Goal: Transaction & Acquisition: Book appointment/travel/reservation

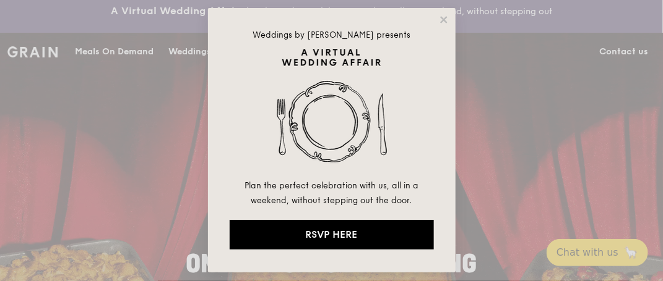
click at [442, 23] on icon at bounding box center [443, 19] width 11 height 11
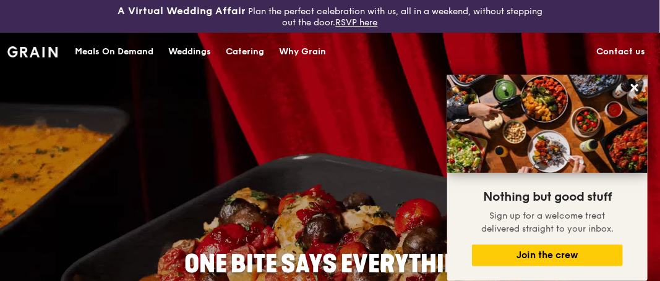
click at [243, 48] on div "Catering" at bounding box center [245, 51] width 38 height 37
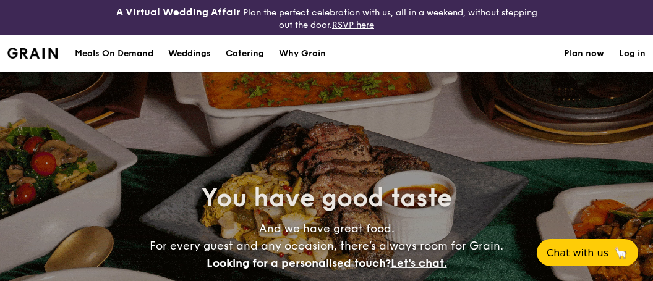
select select
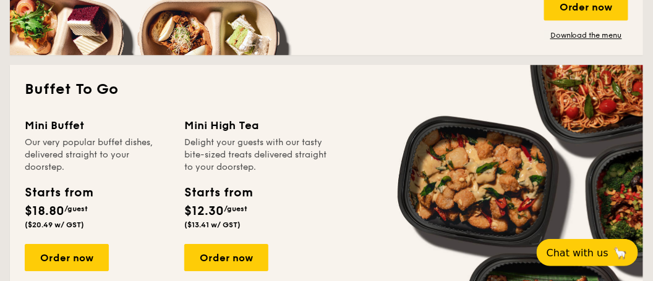
scroll to position [495, 0]
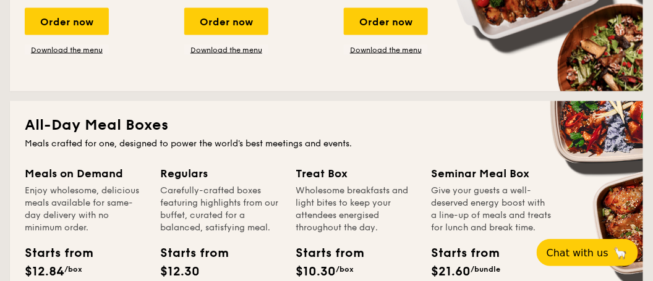
click at [187, 134] on h2 "All-Day Meal Boxes" at bounding box center [327, 126] width 604 height 20
click at [135, 122] on h2 "All-Day Meal Boxes" at bounding box center [327, 126] width 604 height 20
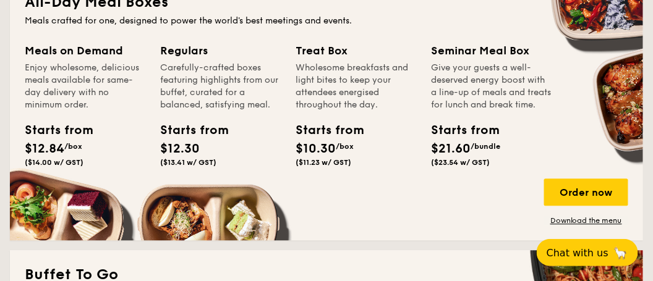
click at [60, 148] on span "$12.84" at bounding box center [45, 149] width 40 height 15
click at [298, 140] on div "Starts from $10.30 /box ($11.23 w/ GST)" at bounding box center [324, 144] width 56 height 46
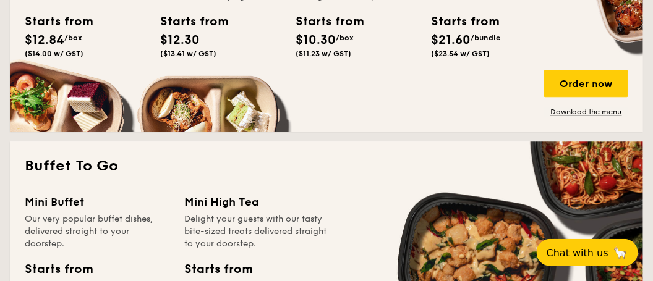
scroll to position [742, 0]
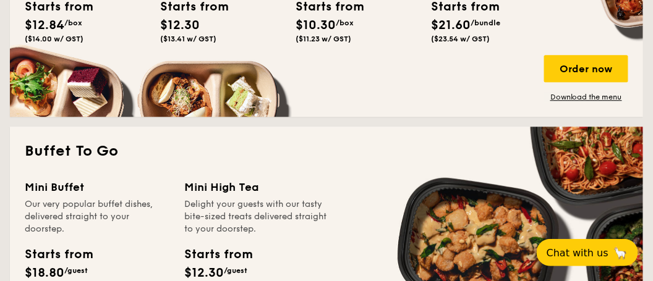
click at [593, 75] on div "Order now" at bounding box center [586, 68] width 84 height 27
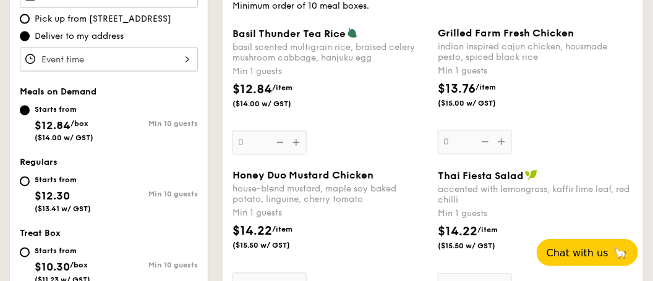
scroll to position [495, 0]
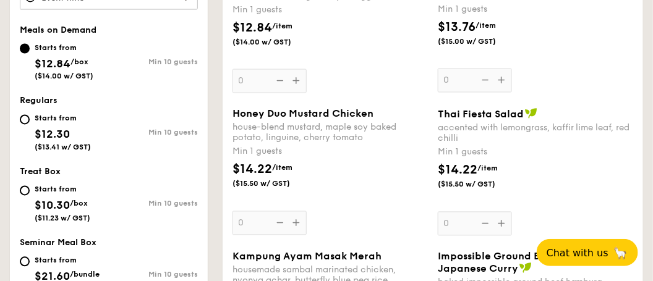
click at [298, 225] on div "Honey Duo Mustard Chicken house-blend mustard, maple soy baked potato, linguine…" at bounding box center [330, 171] width 195 height 127
click at [298, 225] on input "0" at bounding box center [270, 224] width 74 height 24
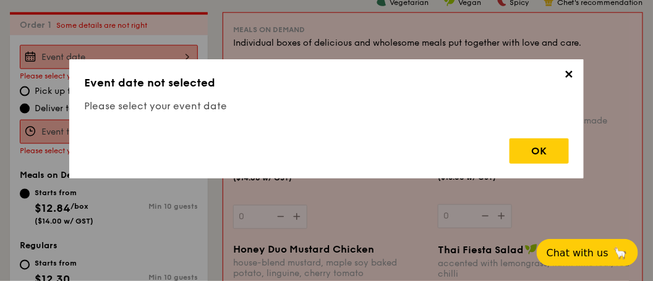
scroll to position [366, 0]
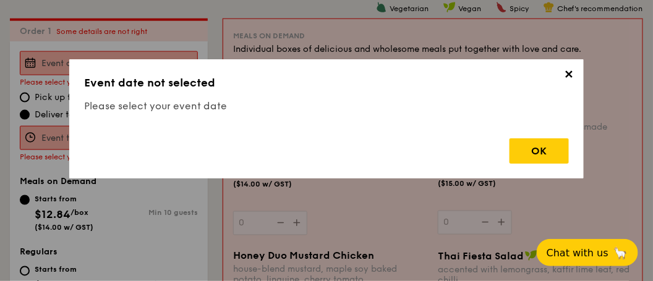
click at [533, 146] on div "OK" at bounding box center [539, 151] width 59 height 25
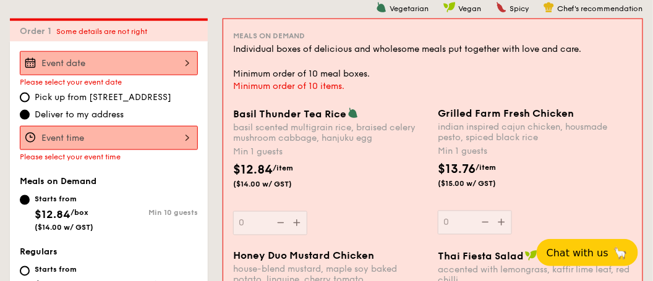
click at [171, 66] on div "2025 Oct 10 October 2025 Mon Tue Wed Thu Fri Sat Sun 1 2 3 4 5 6 7 8 9 10 11 12…" at bounding box center [109, 63] width 178 height 24
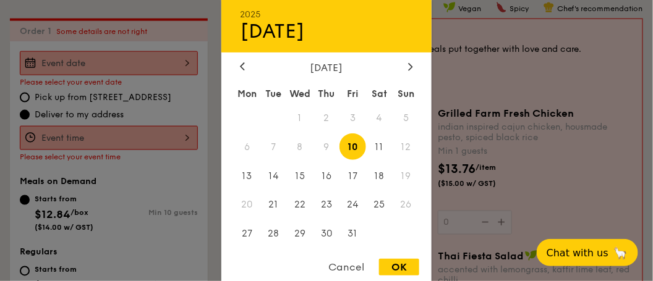
click at [406, 70] on div at bounding box center [410, 67] width 11 height 12
click at [281, 181] on span "11" at bounding box center [273, 176] width 27 height 27
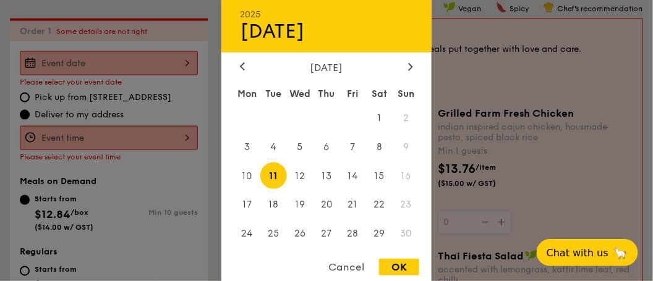
click at [299, 171] on span "12" at bounding box center [300, 176] width 27 height 27
click at [416, 266] on div "OK" at bounding box center [399, 267] width 40 height 17
type input "Nov 12, 2025"
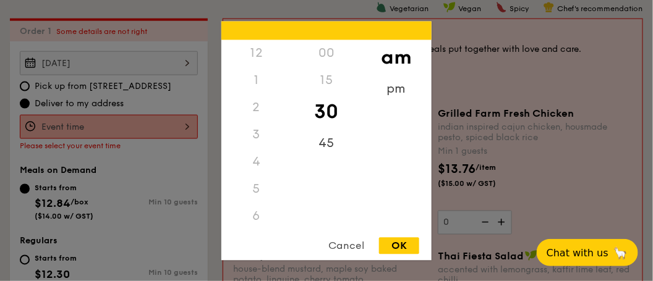
scroll to position [136, 0]
click at [171, 123] on div "12 1 2 3 4 5 6 7 8 9 10 11 00 15 30 45 am pm Cancel OK" at bounding box center [109, 127] width 178 height 24
click at [256, 218] on div "11" at bounding box center [256, 225] width 70 height 27
click at [318, 142] on div "45" at bounding box center [326, 143] width 70 height 27
click at [393, 242] on div "OK" at bounding box center [399, 246] width 40 height 17
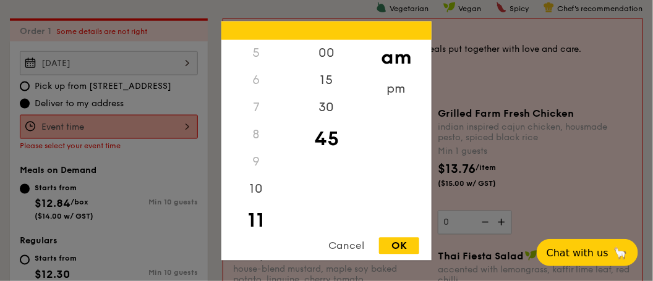
type input "11:45AM"
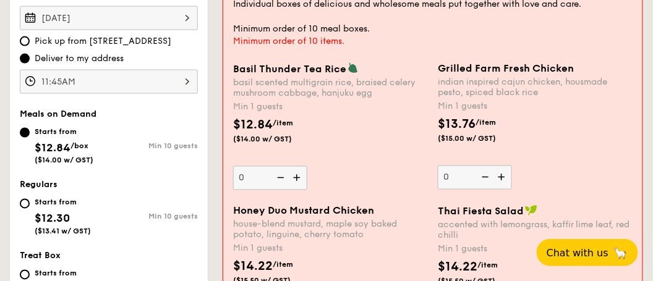
scroll to position [427, 0]
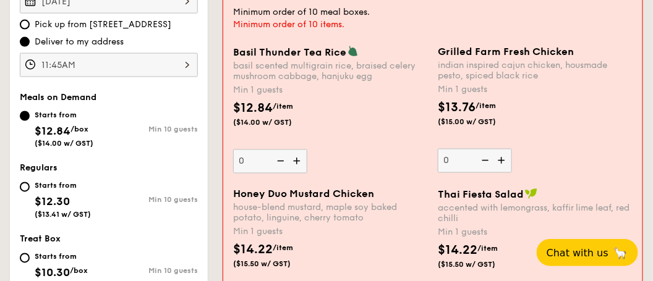
click at [285, 161] on img at bounding box center [279, 162] width 19 height 24
click at [285, 161] on input "0" at bounding box center [270, 162] width 74 height 24
click at [296, 163] on img at bounding box center [298, 162] width 19 height 24
click at [296, 163] on input "0" at bounding box center [270, 162] width 74 height 24
click at [296, 163] on img at bounding box center [298, 162] width 19 height 24
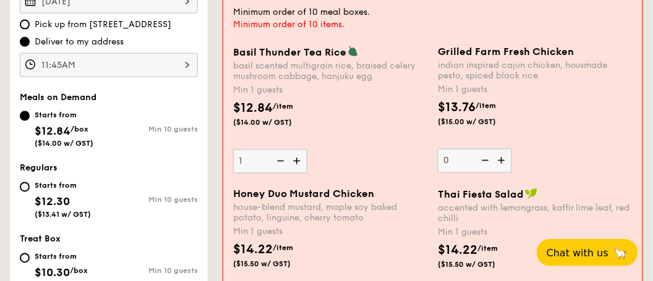
click at [296, 163] on input "1" at bounding box center [270, 162] width 74 height 24
click at [296, 163] on img at bounding box center [298, 162] width 19 height 24
click at [296, 163] on input "2" at bounding box center [270, 162] width 74 height 24
click at [296, 163] on img at bounding box center [298, 162] width 19 height 24
click at [296, 163] on input "3" at bounding box center [270, 162] width 74 height 24
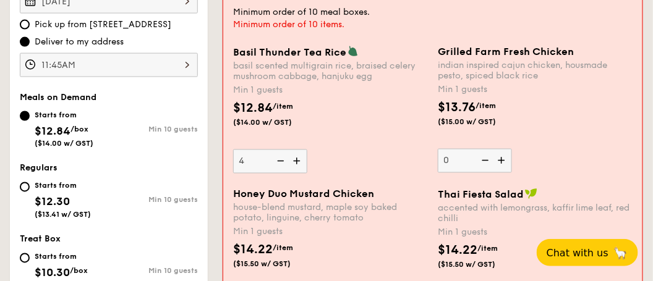
click at [296, 163] on img at bounding box center [298, 162] width 19 height 24
click at [296, 163] on input "4" at bounding box center [270, 162] width 74 height 24
click at [296, 163] on img at bounding box center [298, 162] width 19 height 24
click at [296, 163] on input "5" at bounding box center [270, 162] width 74 height 24
click at [296, 163] on img at bounding box center [298, 162] width 19 height 24
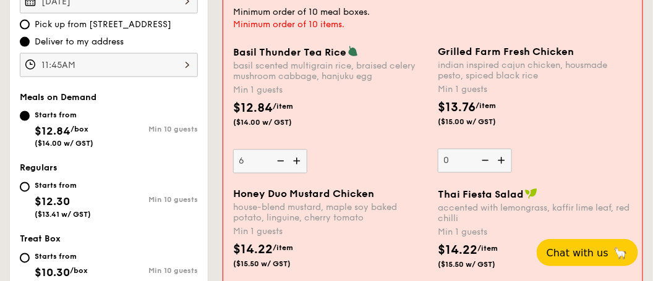
click at [296, 163] on input "6" at bounding box center [270, 162] width 74 height 24
click at [296, 163] on img at bounding box center [298, 162] width 19 height 24
click at [296, 163] on input "7" at bounding box center [270, 162] width 74 height 24
click at [296, 163] on img at bounding box center [298, 162] width 19 height 24
click at [296, 163] on input "8" at bounding box center [270, 162] width 74 height 24
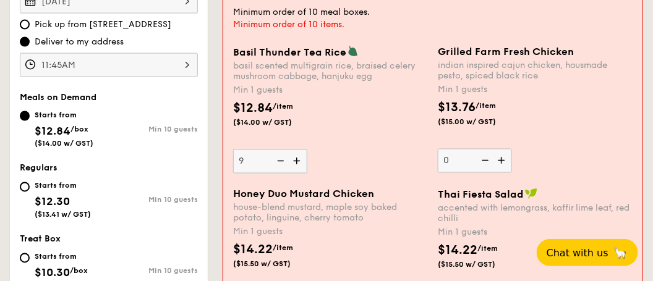
click at [296, 163] on img at bounding box center [298, 162] width 19 height 24
click at [296, 163] on input "9" at bounding box center [270, 162] width 74 height 24
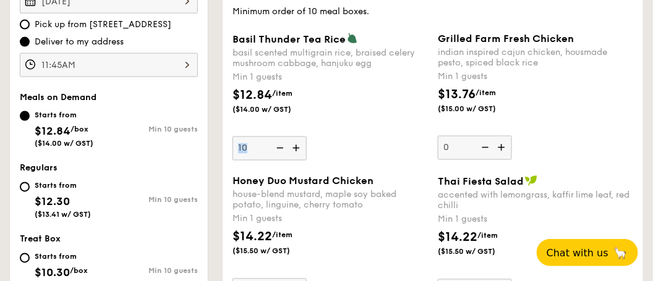
click at [296, 163] on div "Basil Thunder Tea Rice basil scented multigrain rice, braised celery mushroom c…" at bounding box center [433, 104] width 411 height 143
click at [296, 155] on img at bounding box center [297, 149] width 19 height 24
click at [296, 155] on input "10" at bounding box center [270, 149] width 74 height 24
click at [296, 155] on img at bounding box center [297, 149] width 19 height 24
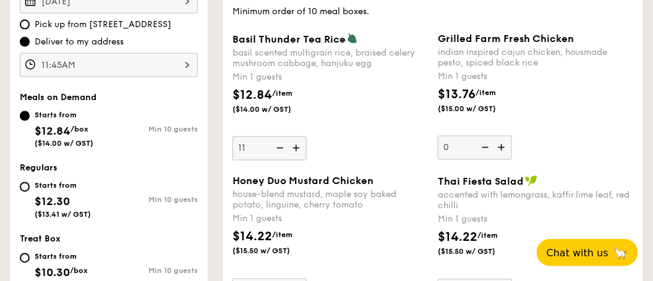
click at [296, 155] on input "11" at bounding box center [270, 149] width 74 height 24
click at [281, 150] on img at bounding box center [279, 149] width 19 height 24
click at [281, 150] on input "12" at bounding box center [270, 149] width 74 height 24
click at [281, 150] on img at bounding box center [279, 149] width 19 height 24
click at [281, 150] on input "11" at bounding box center [270, 149] width 74 height 24
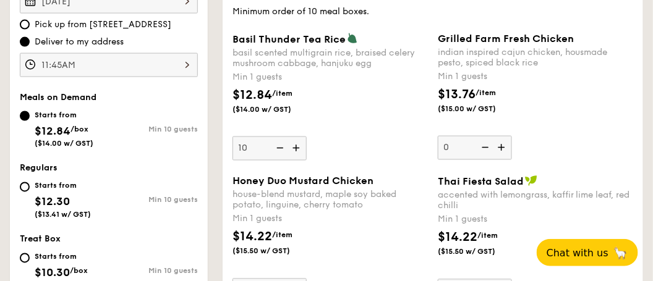
click at [281, 150] on img at bounding box center [279, 149] width 19 height 24
click at [281, 150] on input "10" at bounding box center [270, 149] width 74 height 24
click at [281, 150] on img at bounding box center [279, 149] width 19 height 24
click at [281, 150] on input "9" at bounding box center [270, 149] width 74 height 24
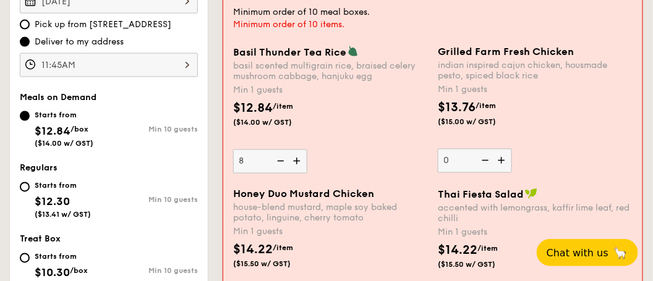
click at [281, 150] on img at bounding box center [279, 162] width 19 height 24
click at [281, 150] on input "8" at bounding box center [270, 162] width 74 height 24
click at [281, 150] on img at bounding box center [279, 162] width 19 height 24
click at [281, 150] on input "7" at bounding box center [270, 162] width 74 height 24
click at [281, 158] on img at bounding box center [279, 162] width 19 height 24
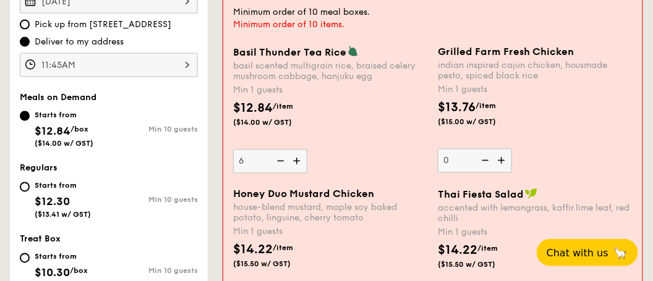
click at [281, 158] on input "6" at bounding box center [270, 162] width 74 height 24
click at [281, 158] on img at bounding box center [279, 162] width 19 height 24
click at [281, 158] on input "5" at bounding box center [270, 162] width 74 height 24
click at [281, 158] on img at bounding box center [279, 162] width 19 height 24
click at [281, 158] on input "4" at bounding box center [270, 162] width 74 height 24
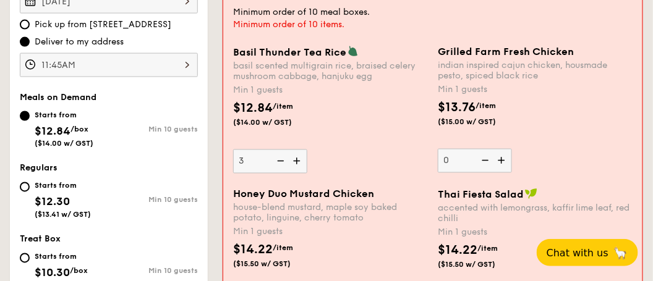
click at [281, 158] on img at bounding box center [279, 162] width 19 height 24
click at [281, 158] on input "3" at bounding box center [270, 162] width 74 height 24
click at [281, 158] on img at bounding box center [279, 162] width 19 height 24
click at [281, 158] on input "2" at bounding box center [270, 162] width 74 height 24
click at [281, 158] on img at bounding box center [279, 162] width 19 height 24
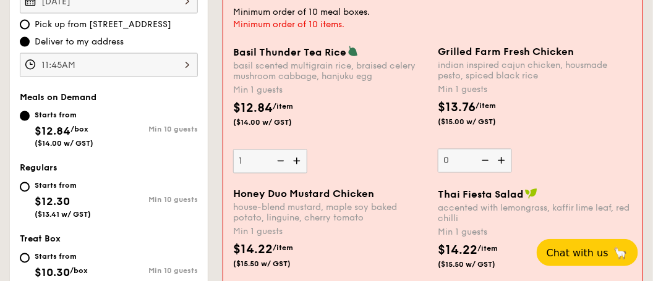
click at [281, 158] on input "1" at bounding box center [270, 162] width 74 height 24
type input "0"
click at [281, 158] on img at bounding box center [279, 162] width 19 height 24
click at [281, 158] on input "0" at bounding box center [270, 162] width 74 height 24
type input "15"
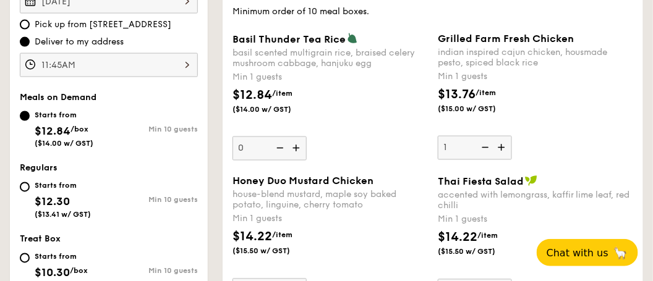
click at [474, 160] on input "1" at bounding box center [475, 148] width 74 height 24
type input "15"
click at [548, 109] on div "$13.76 /item ($15.00 w/ GST)" at bounding box center [535, 106] width 205 height 43
click at [512, 136] on input "15" at bounding box center [475, 148] width 74 height 24
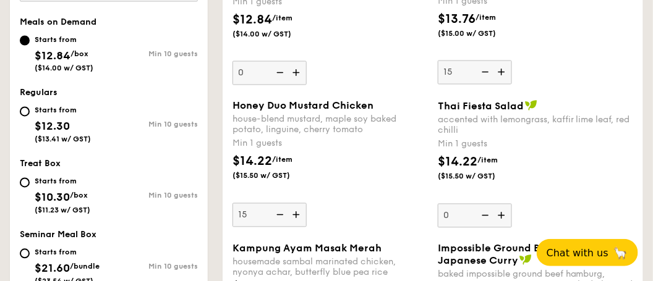
scroll to position [489, 0]
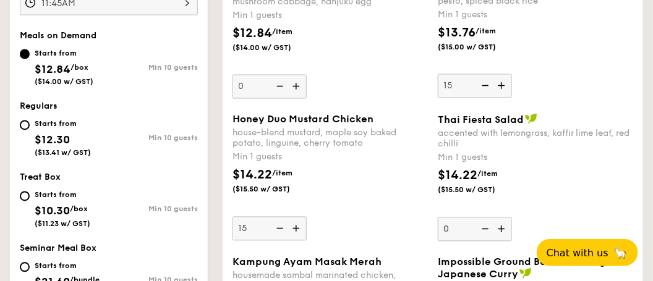
click at [503, 229] on img at bounding box center [503, 230] width 19 height 24
click at [503, 229] on input "0" at bounding box center [475, 230] width 74 height 24
type input "1"
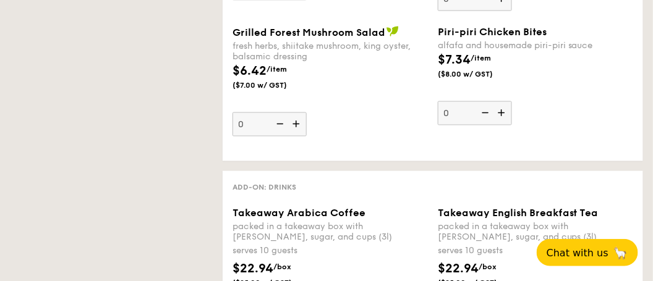
scroll to position [579, 0]
